Goal: Task Accomplishment & Management: Complete application form

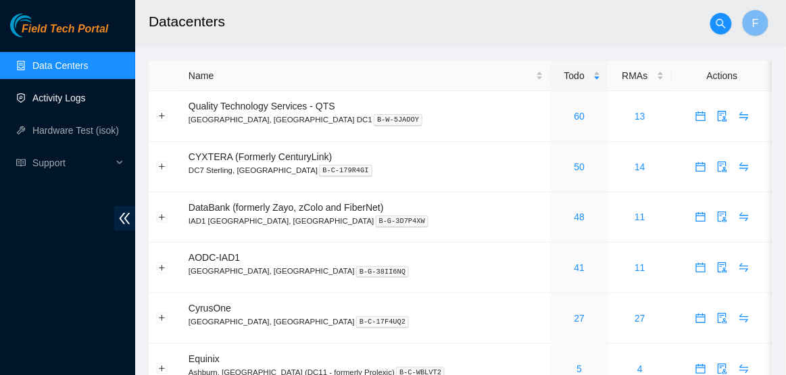
click at [80, 94] on link "Activity Logs" at bounding box center [58, 98] width 53 height 11
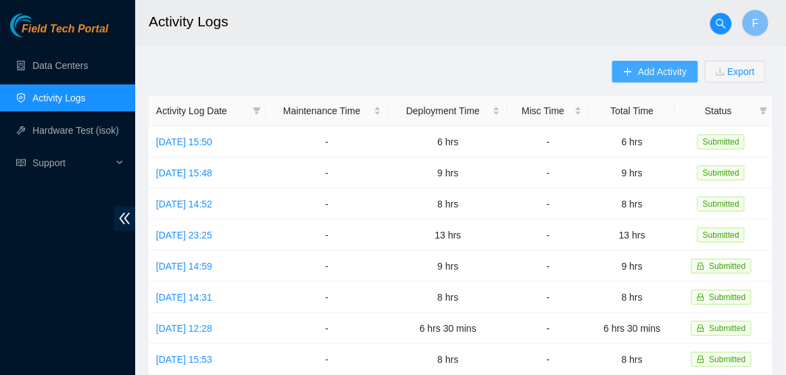
click at [628, 62] on button "Add Activity" at bounding box center [655, 72] width 85 height 22
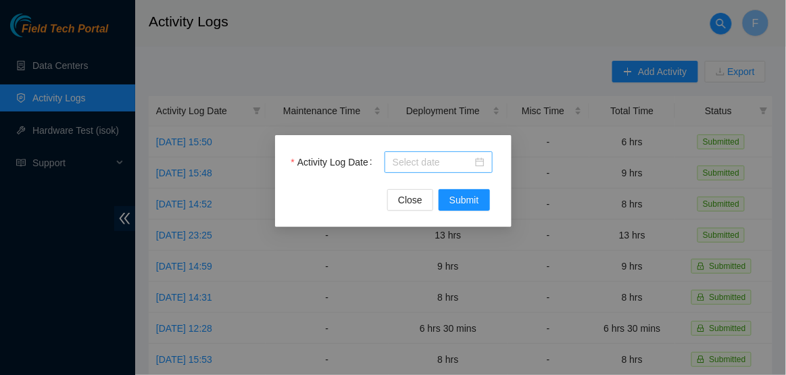
click at [482, 162] on div at bounding box center [439, 162] width 92 height 15
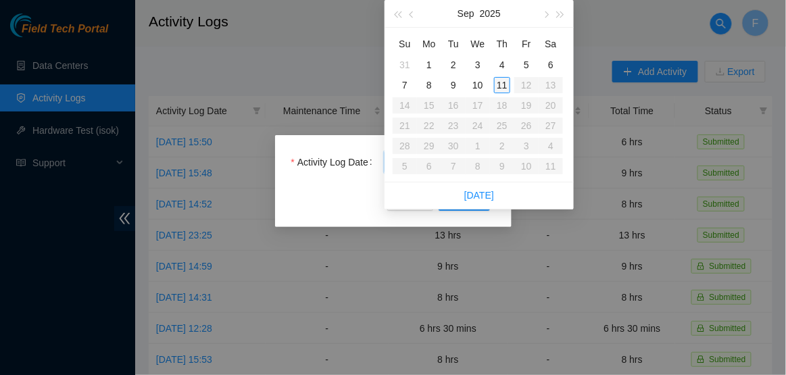
type input "2025-09-11"
click at [498, 89] on div "11" at bounding box center [502, 85] width 16 height 16
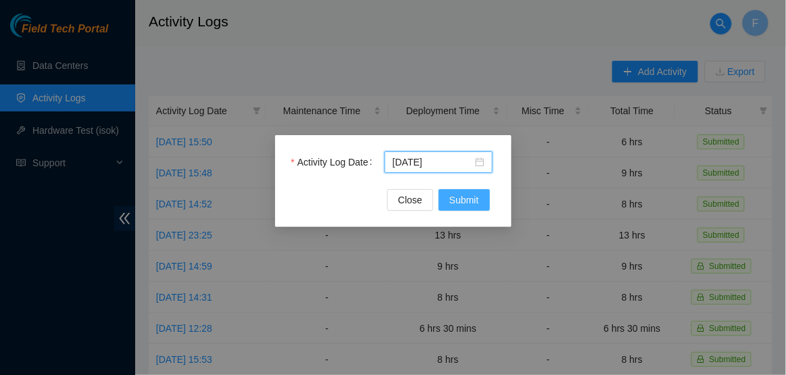
click at [457, 195] on span "Submit" at bounding box center [465, 200] width 30 height 15
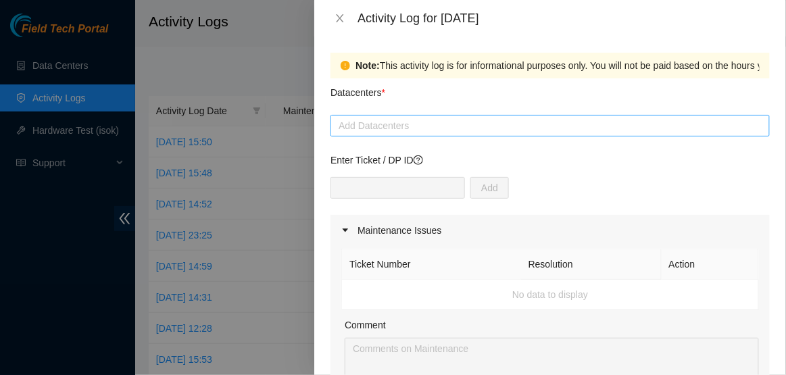
click at [481, 132] on div at bounding box center [550, 126] width 433 height 16
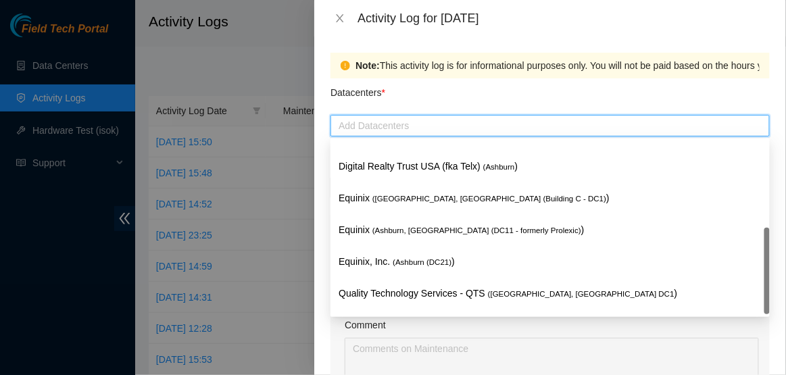
scroll to position [147, 0]
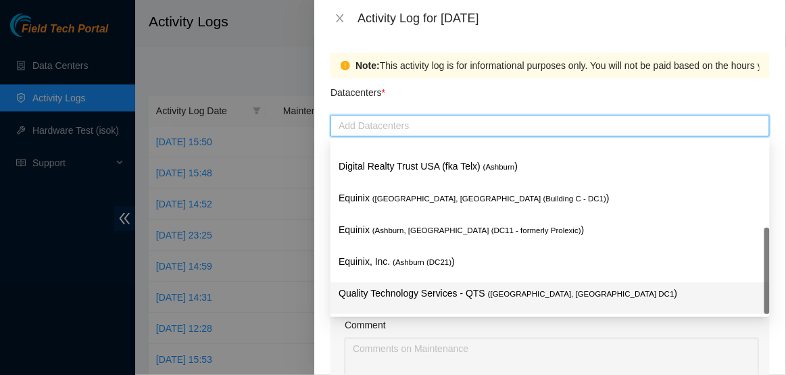
click at [387, 289] on p "Quality Technology Services - QTS ( Ashburn, VA DC1 )" at bounding box center [550, 294] width 423 height 16
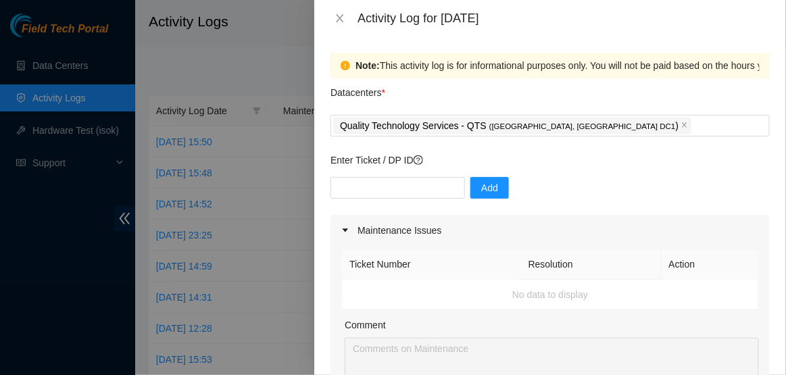
click at [454, 89] on div "Datacenters *" at bounding box center [551, 96] width 440 height 37
click at [381, 187] on input "text" at bounding box center [398, 188] width 135 height 22
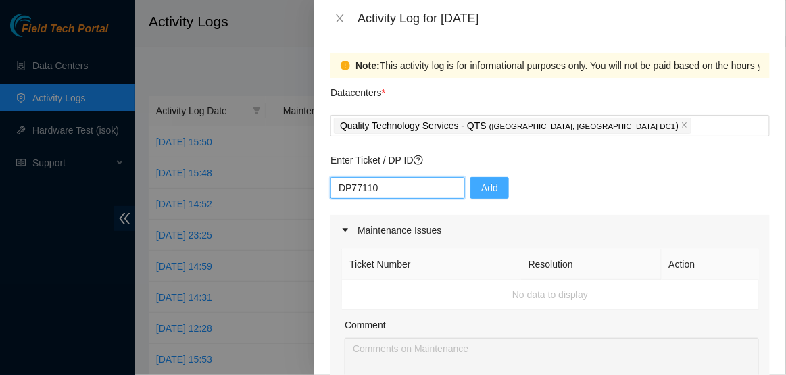
type input "DP77110"
click at [471, 191] on button "Add" at bounding box center [490, 188] width 39 height 22
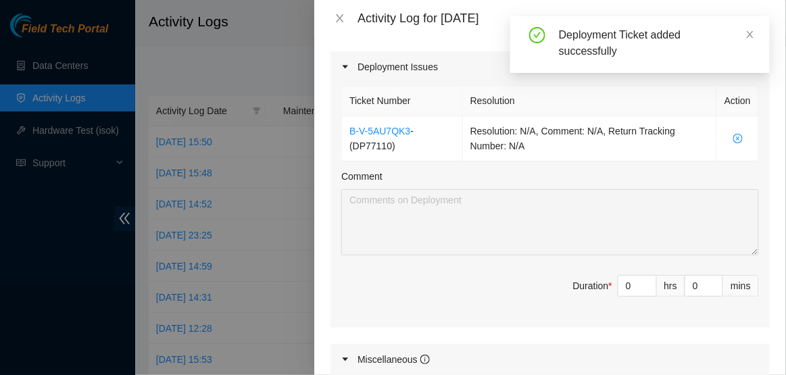
scroll to position [437, 0]
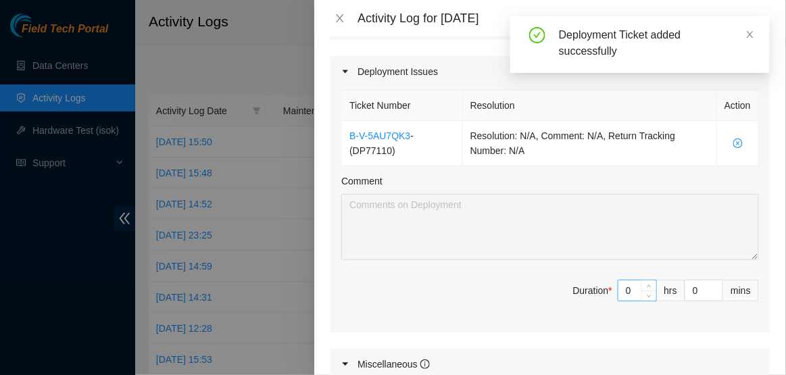
click at [640, 291] on input "0" at bounding box center [638, 291] width 38 height 20
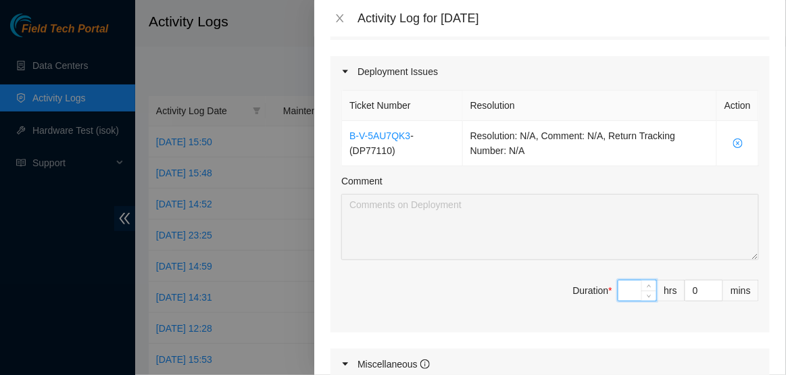
type input "6"
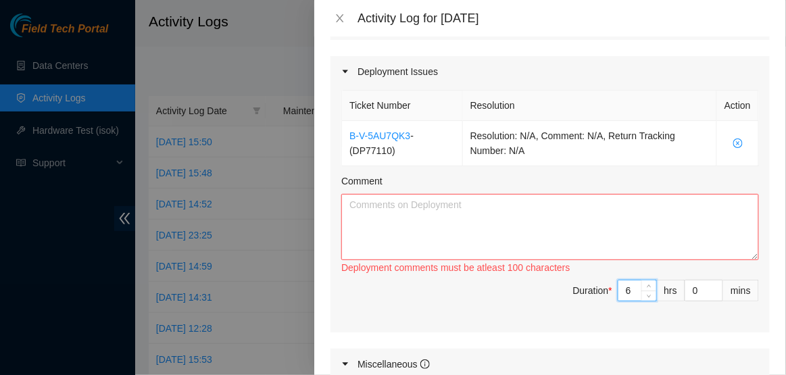
type input "0"
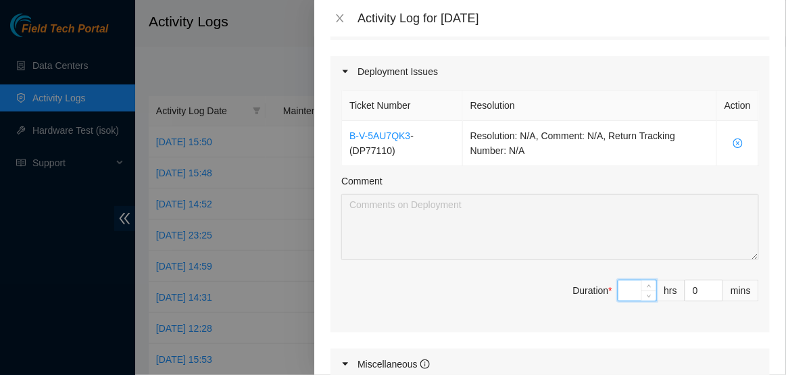
type input "7"
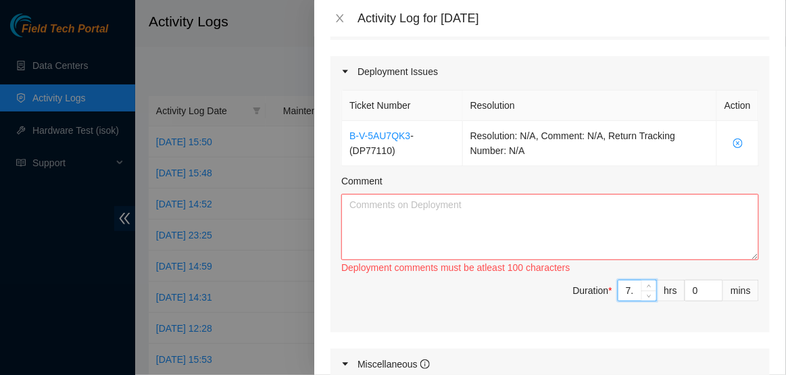
type input "7.5"
click at [636, 258] on textarea "Comment" at bounding box center [550, 227] width 418 height 66
paste textarea "Hi Dave, EOD Update: -Completed racking all 22x machines -Ran CON, BMC and both…"
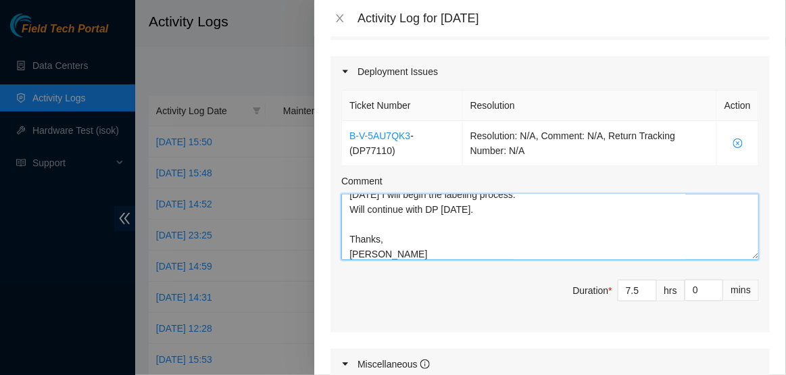
scroll to position [747, 0]
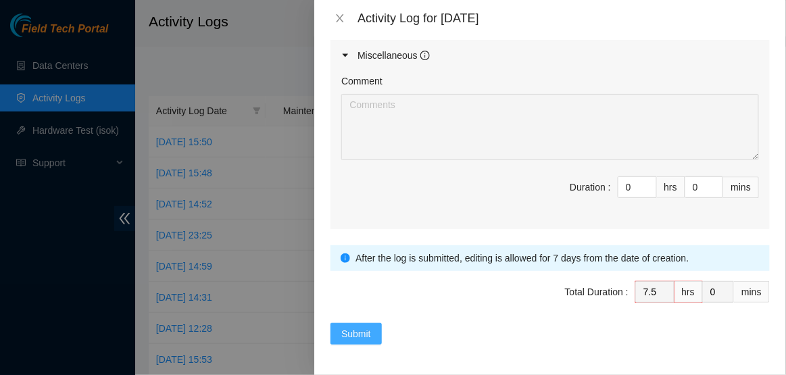
type textarea "Hi Dave, EOD Update: -Completed racking all 22x machines -Ran CON, BMC and both…"
click at [365, 340] on button "Submit" at bounding box center [356, 334] width 51 height 22
